Goal: Information Seeking & Learning: Learn about a topic

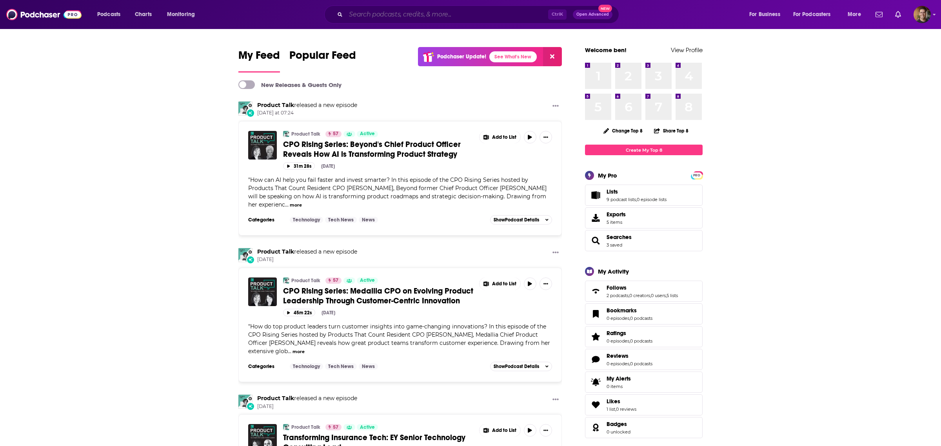
click at [408, 16] on input "Search podcasts, credits, & more..." at bounding box center [447, 14] width 202 height 13
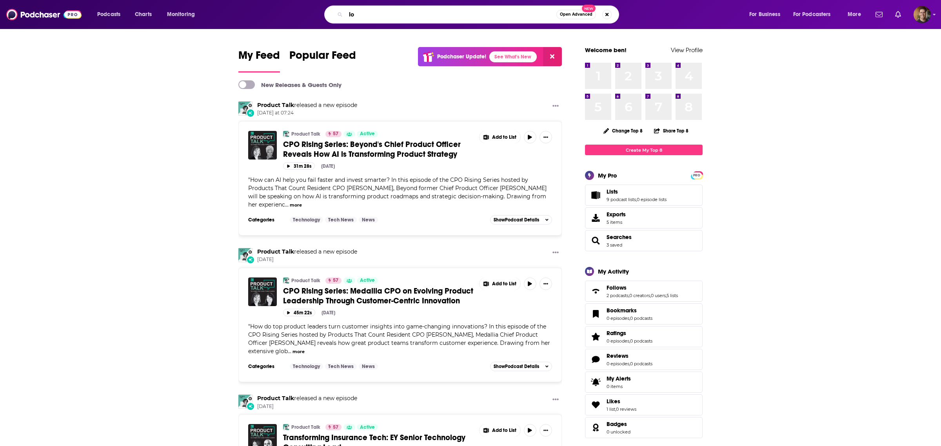
type input "[PERSON_NAME]"
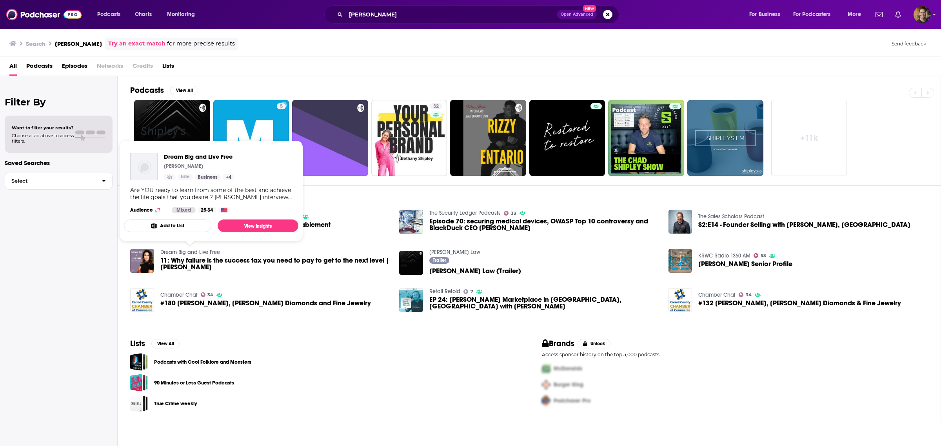
click at [174, 250] on link "Dream Big and Live Free" at bounding box center [190, 252] width 60 height 7
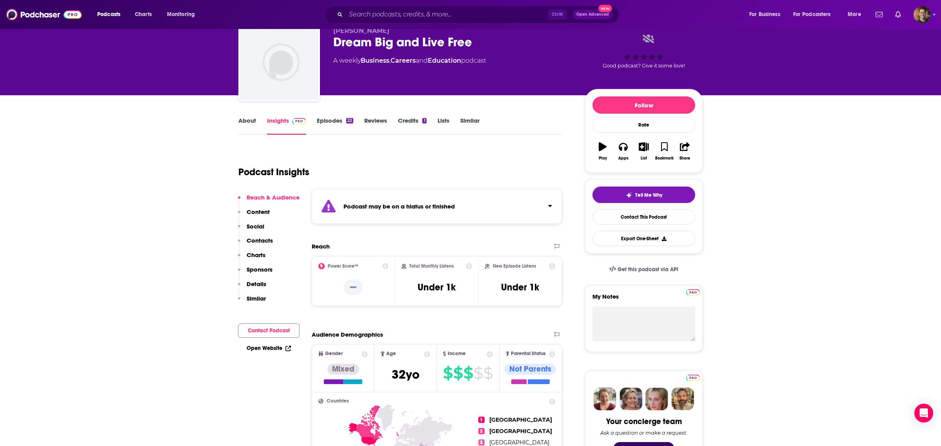
scroll to position [30, 0]
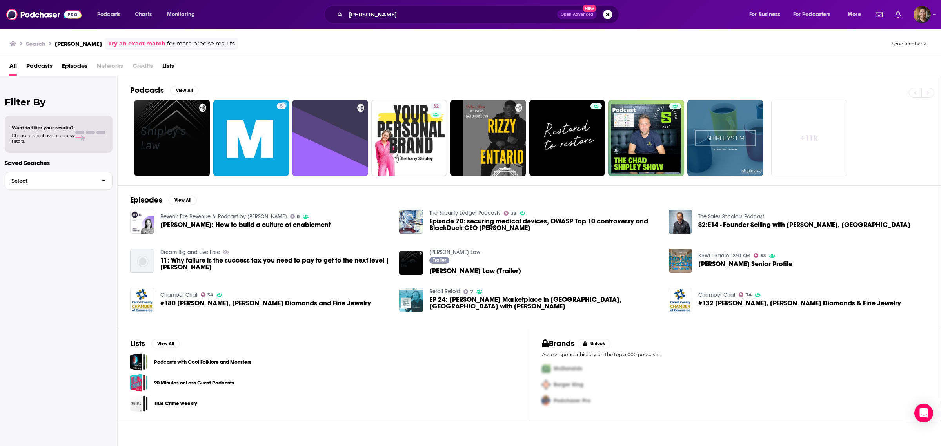
click at [238, 262] on span "11: Why failure is the success tax you need to pay to get to the next level | […" at bounding box center [275, 263] width 230 height 13
click at [219, 223] on span "[PERSON_NAME]: How to build a culture of enablement" at bounding box center [245, 224] width 170 height 7
click at [179, 215] on link "Reveal: The Revenue AI Podcast by [PERSON_NAME]" at bounding box center [223, 216] width 127 height 7
